Goal: Navigation & Orientation: Find specific page/section

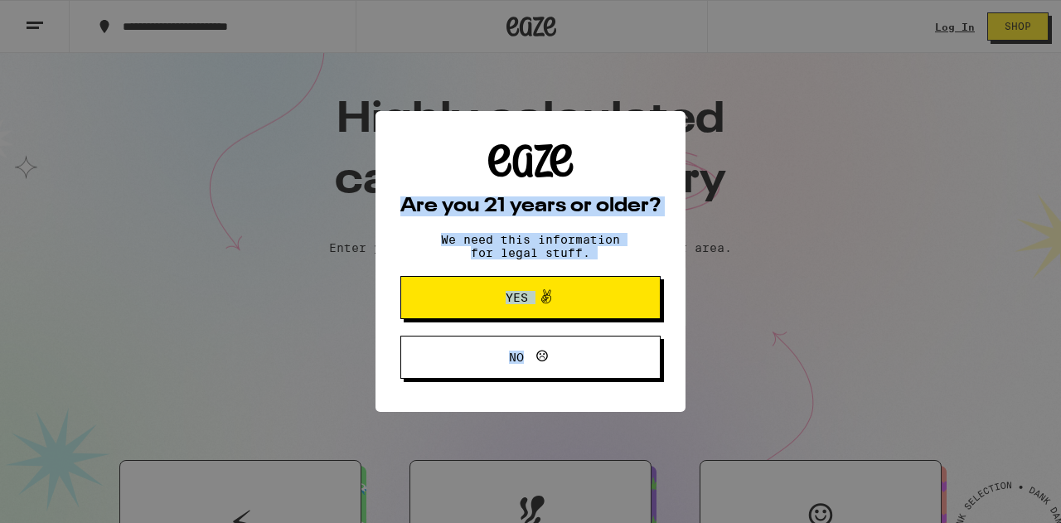
click at [1047, 428] on div "Are you 21 years or older? We need this information for legal stuff. Yes No" at bounding box center [530, 261] width 1061 height 523
click at [597, 363] on button "No" at bounding box center [530, 357] width 260 height 43
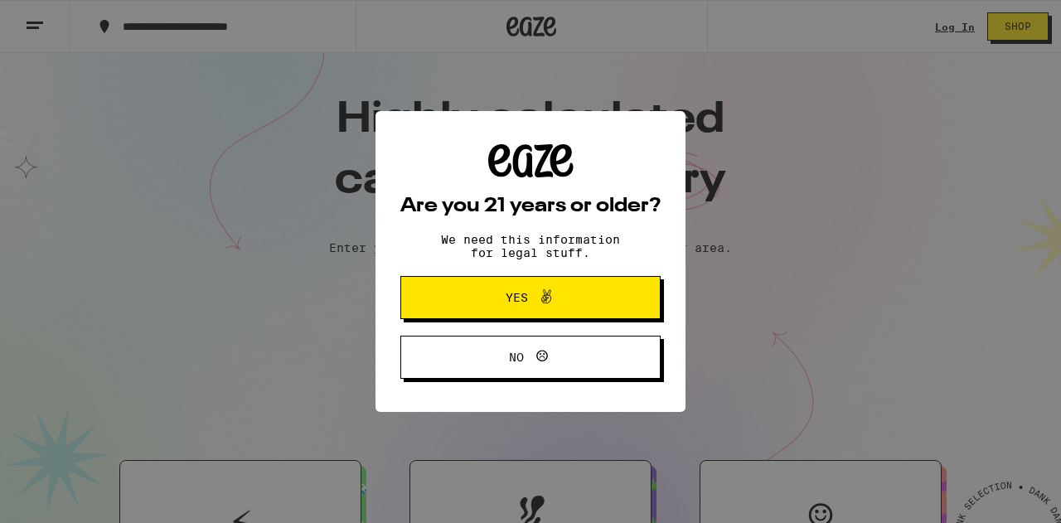
click at [530, 294] on span at bounding box center [542, 298] width 28 height 22
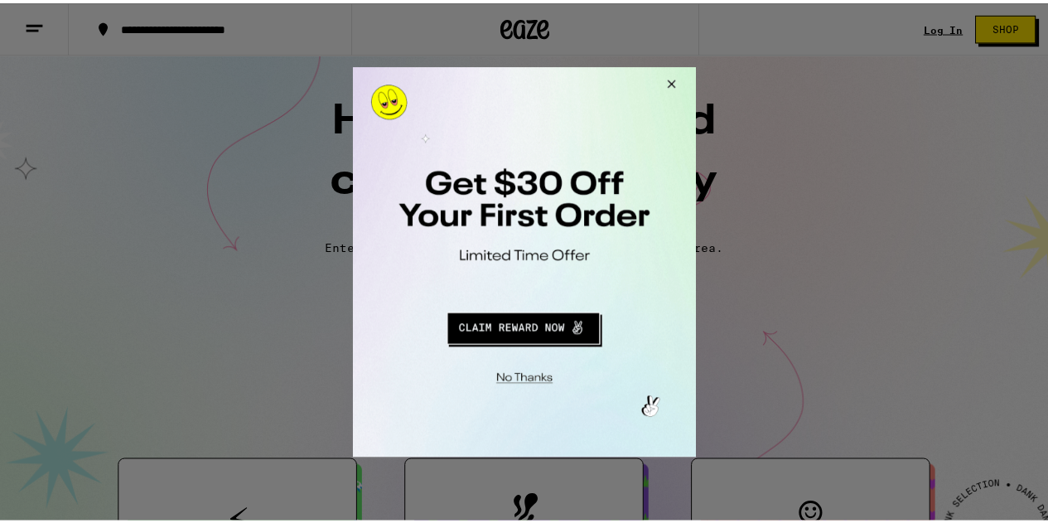
click at [672, 80] on button "Close Modal" at bounding box center [672, 86] width 45 height 40
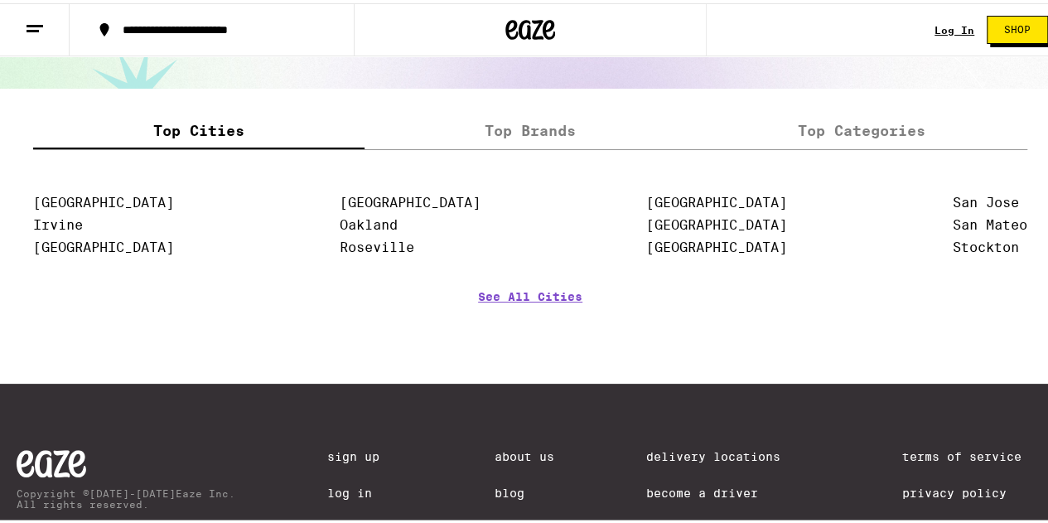
scroll to position [2222, 0]
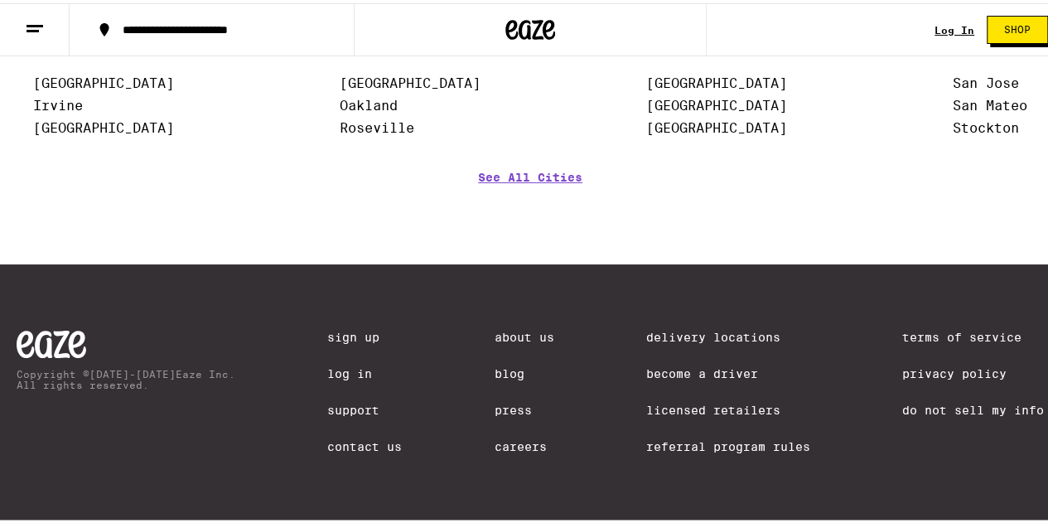
click at [917, 327] on link "Terms of Service" at bounding box center [973, 333] width 142 height 13
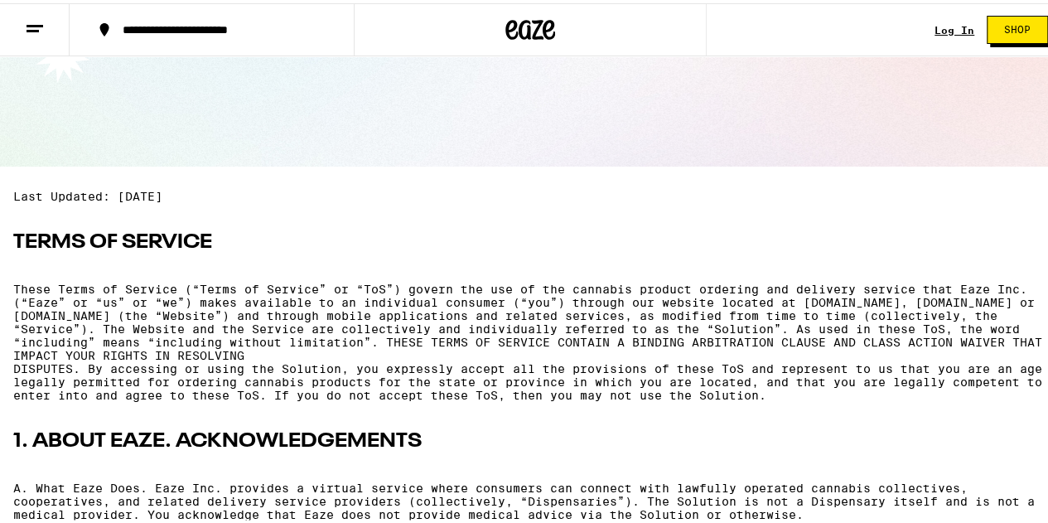
scroll to position [166, 0]
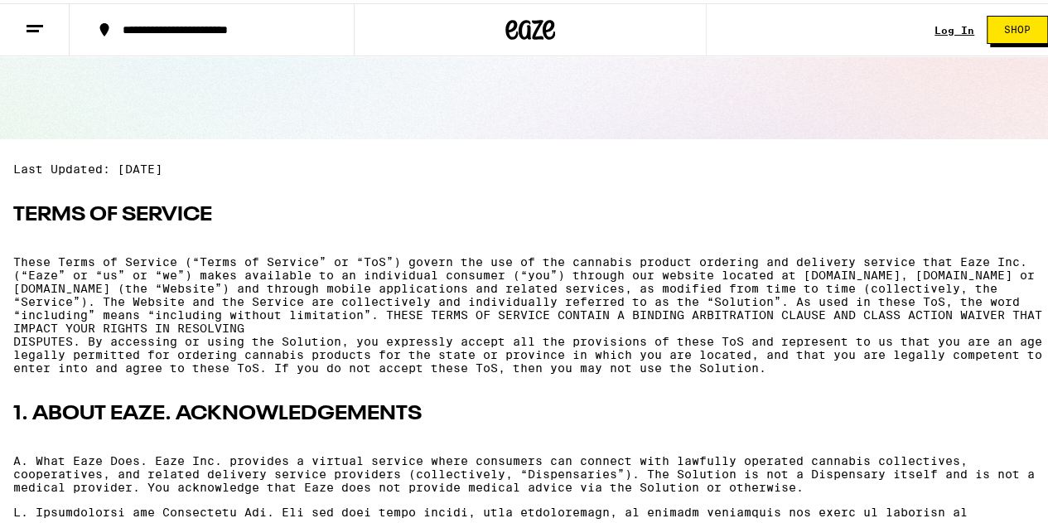
click at [543, 27] on icon at bounding box center [549, 27] width 12 height 20
